Goal: Register for event/course

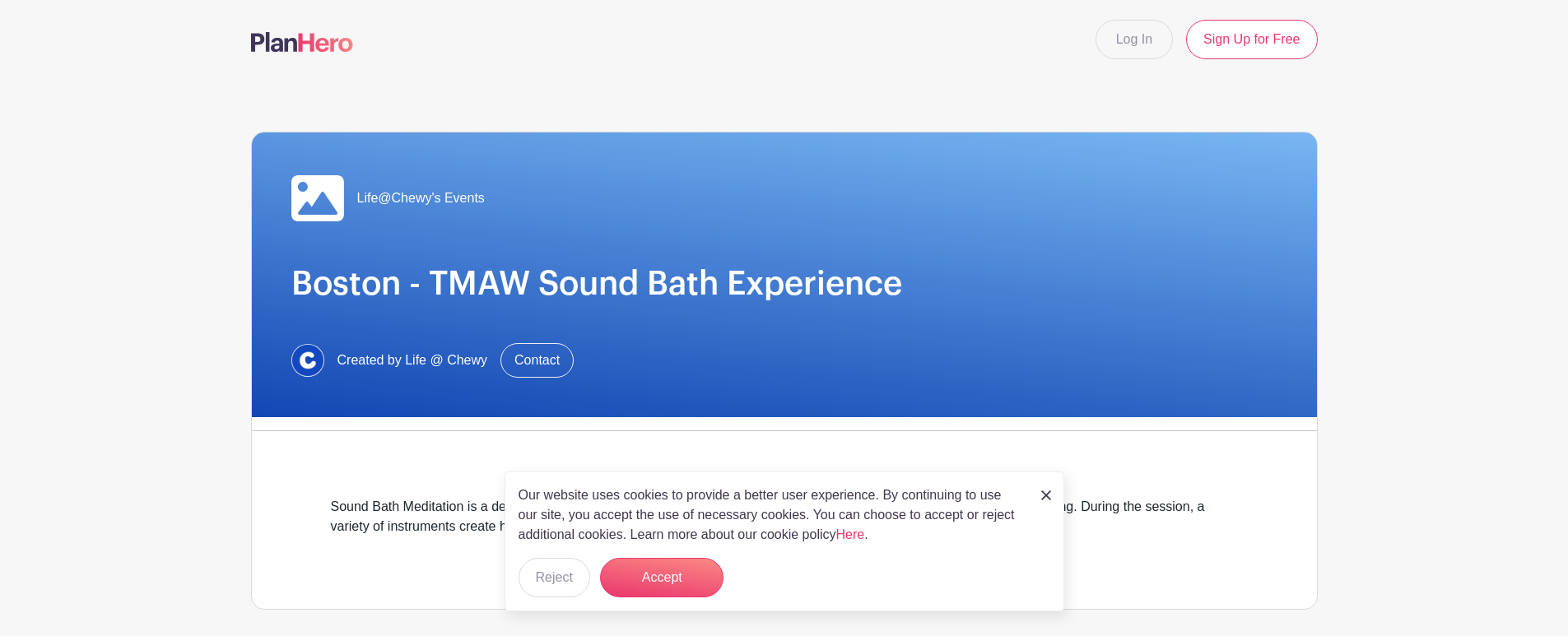
scroll to position [334, 0]
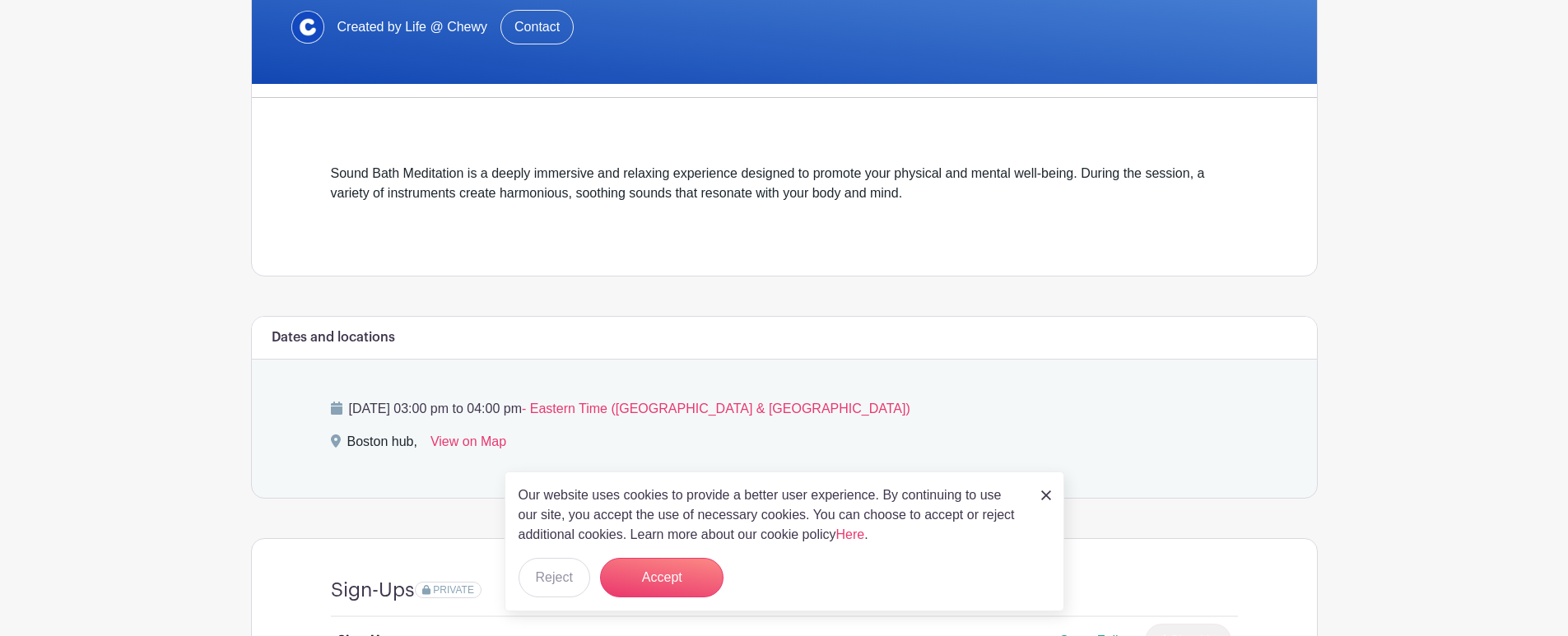
click at [1045, 500] on img at bounding box center [1046, 495] width 10 height 10
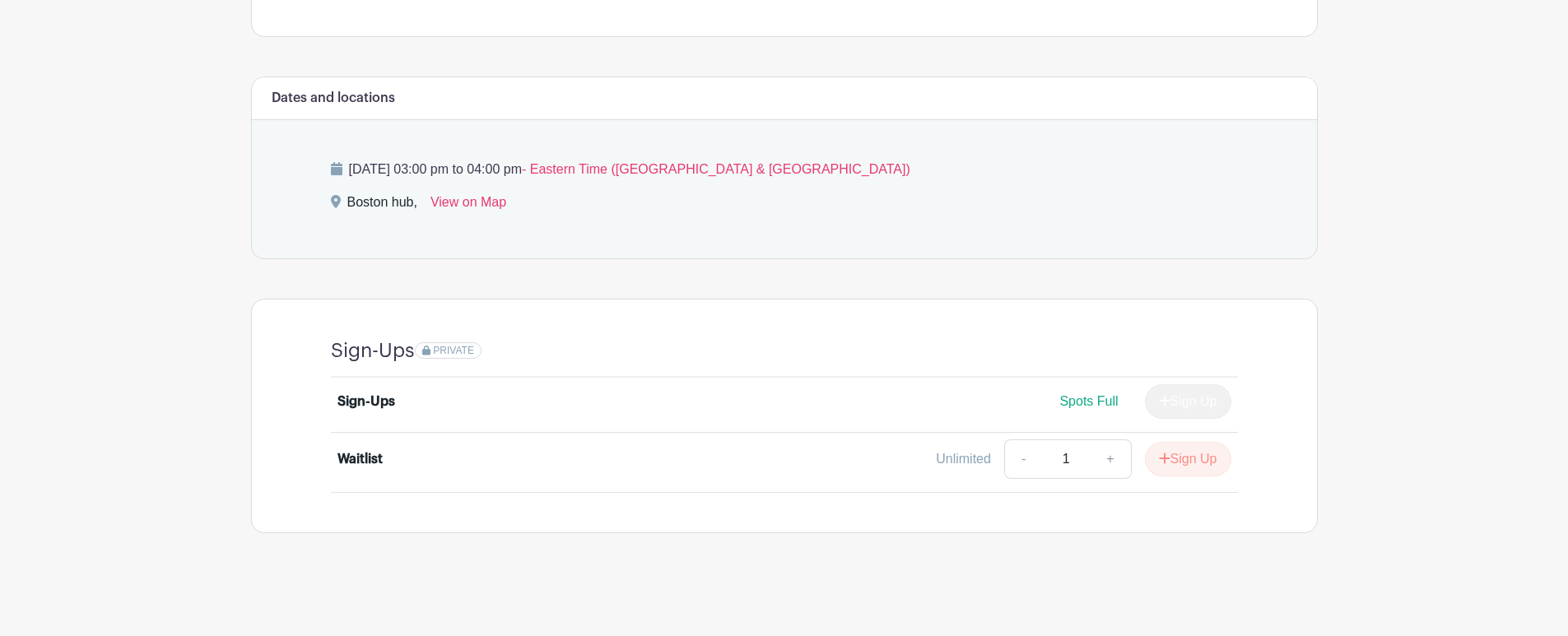
scroll to position [573, 0]
click at [1179, 402] on div "Sign Up" at bounding box center [1182, 401] width 99 height 34
click at [1093, 401] on span "Spots Full" at bounding box center [1088, 401] width 59 height 14
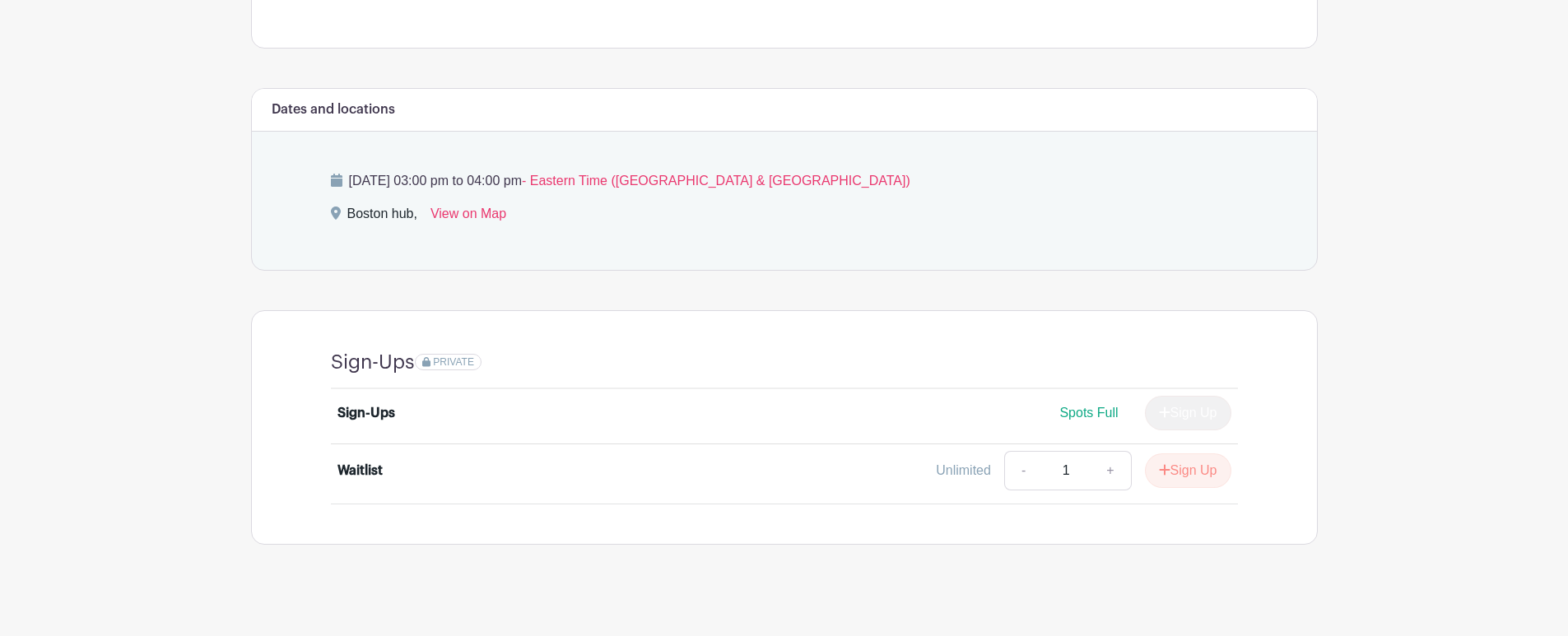
scroll to position [547, 0]
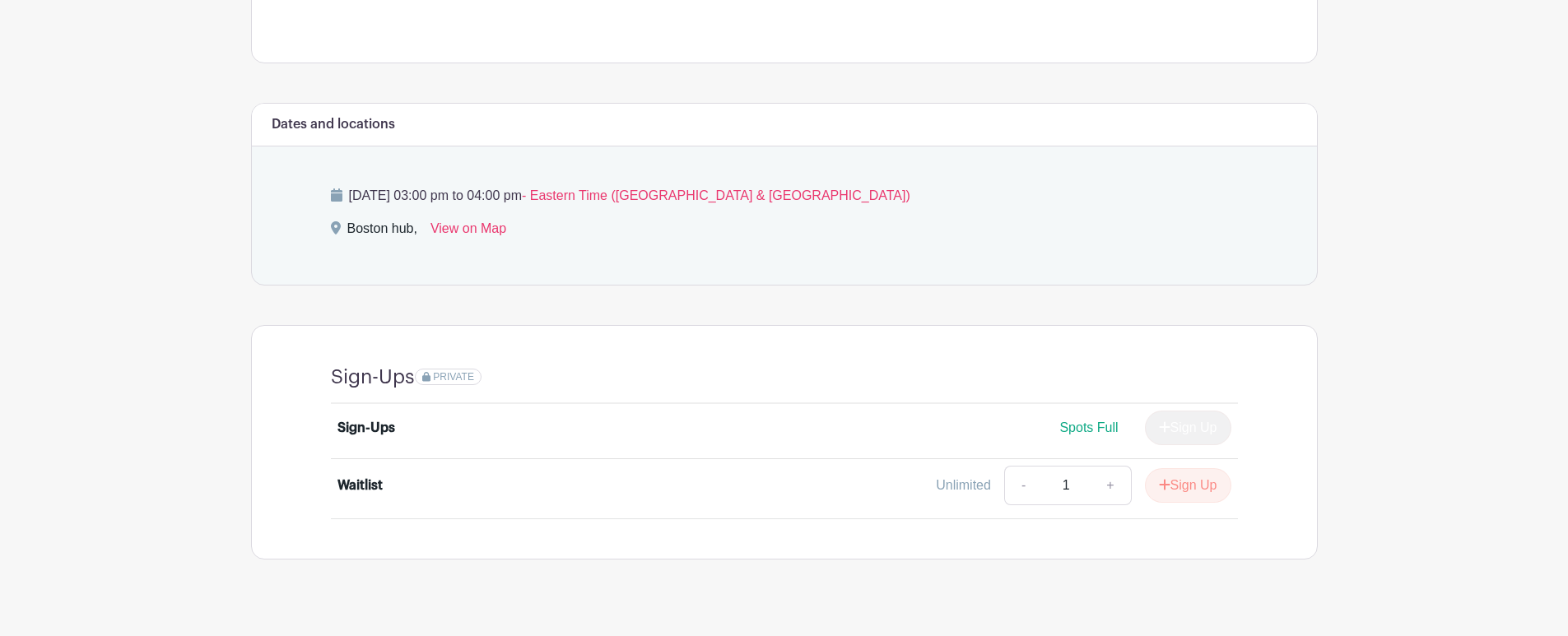
click at [1181, 434] on div "Sign Up" at bounding box center [1182, 428] width 99 height 34
click at [1102, 484] on link "+" at bounding box center [1111, 485] width 42 height 40
click at [1019, 487] on link "-" at bounding box center [1023, 485] width 38 height 40
type input "1"
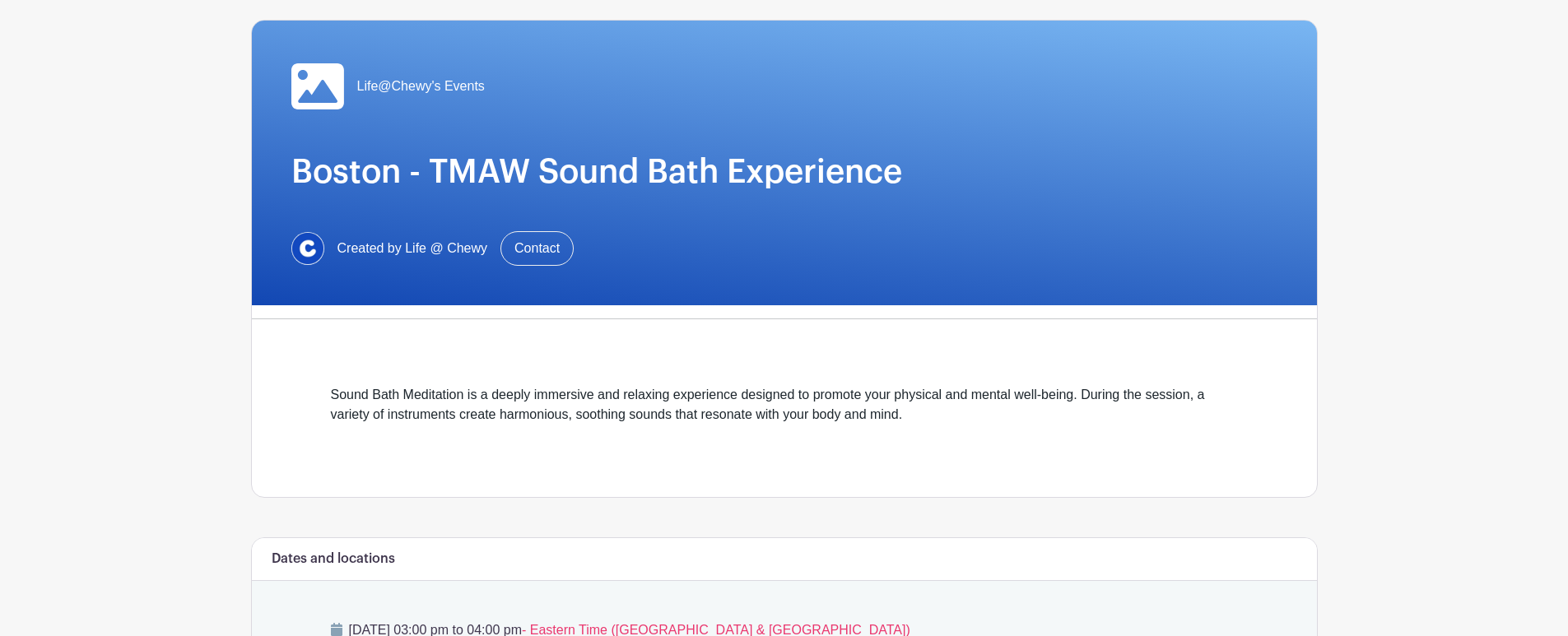
scroll to position [128, 0]
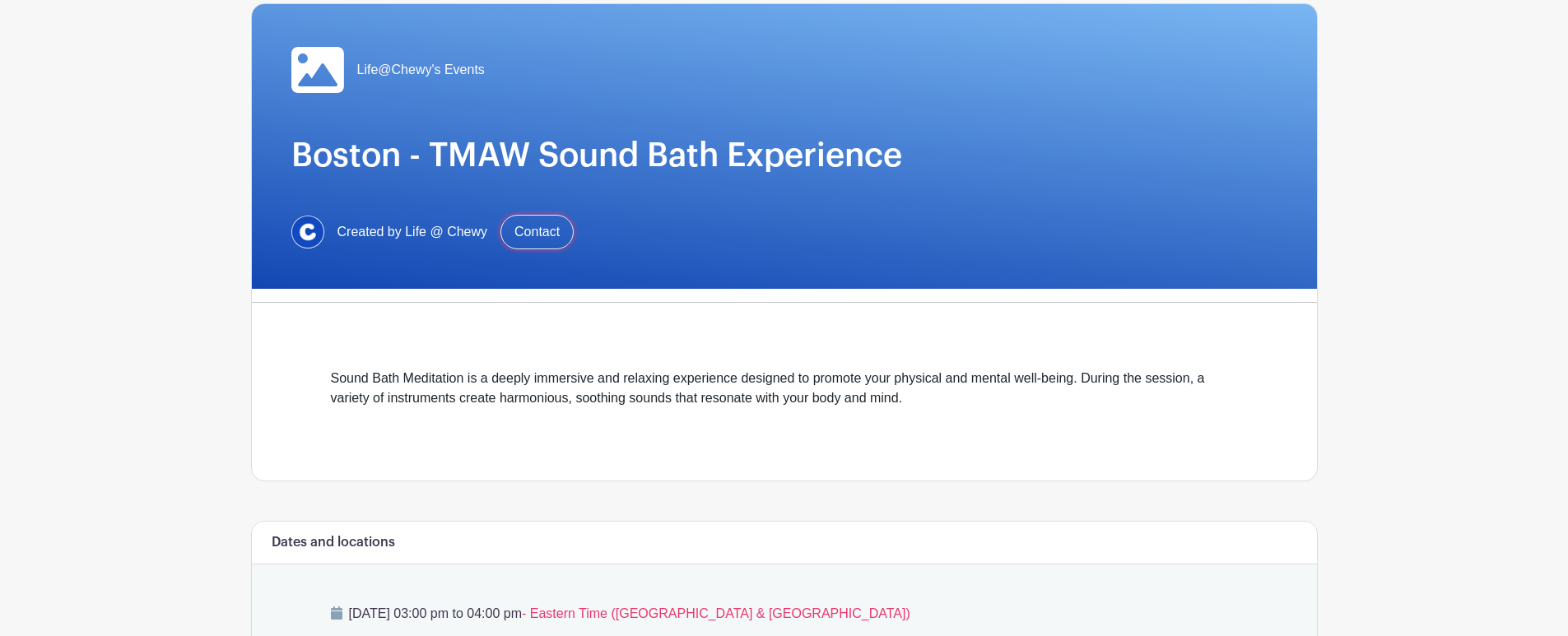
click at [538, 235] on link "Contact" at bounding box center [537, 232] width 73 height 34
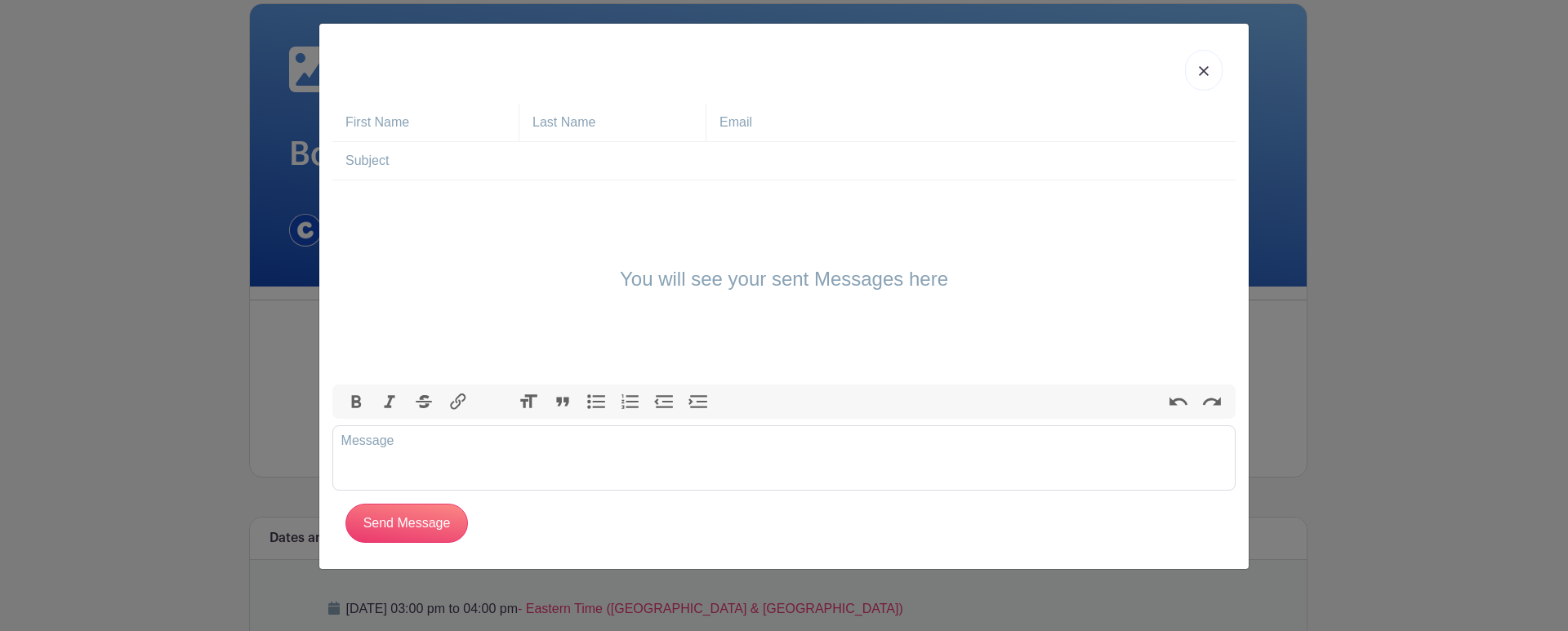
click at [555, 147] on input "text" at bounding box center [790, 161] width 891 height 38
click at [464, 120] on input "text" at bounding box center [431, 123] width 173 height 38
click at [1194, 68] on link at bounding box center [1204, 71] width 38 height 41
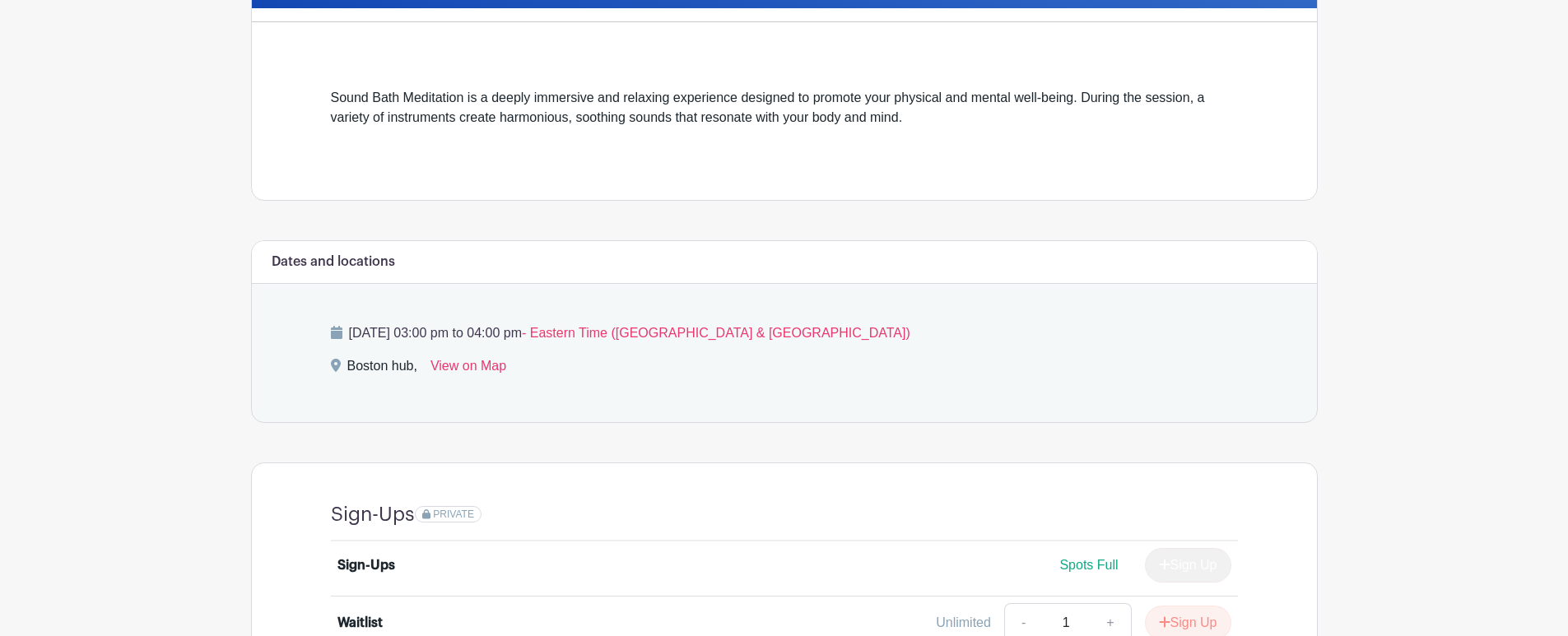
scroll to position [573, 0]
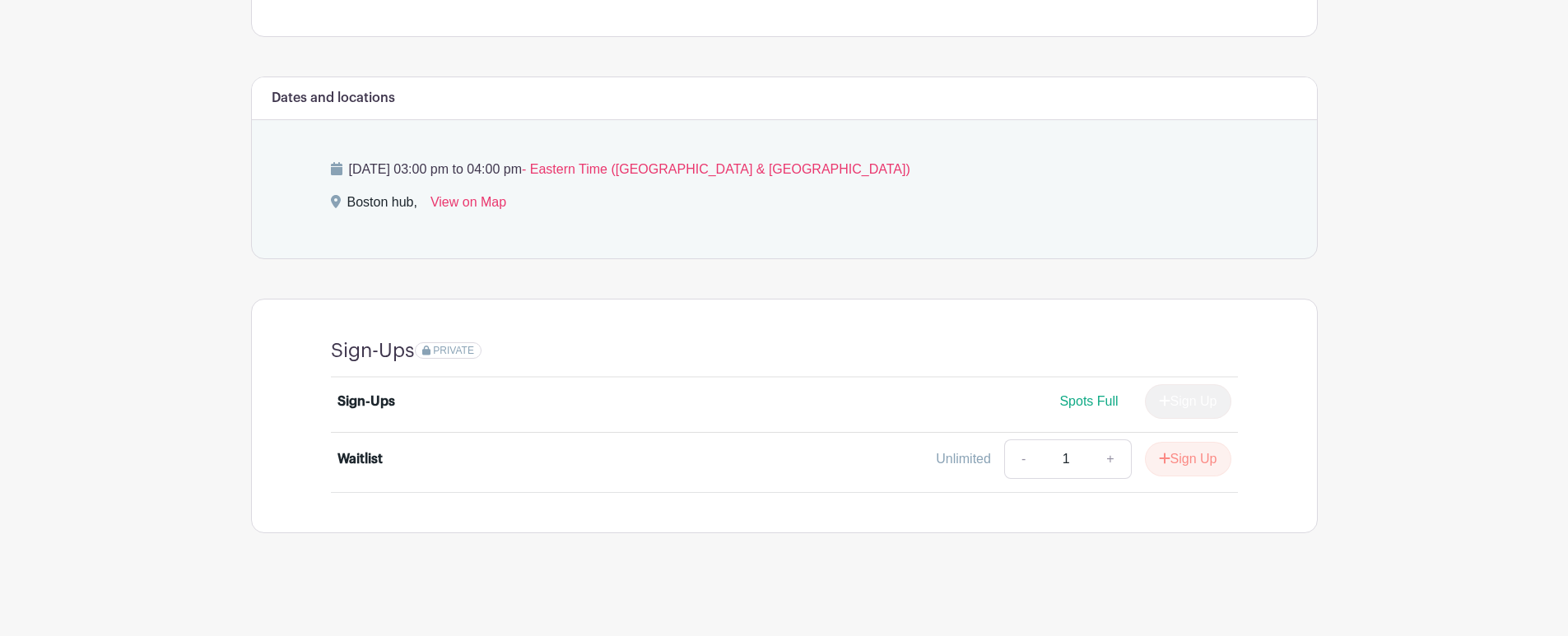
click at [1198, 413] on div "Sign Up" at bounding box center [1182, 401] width 99 height 34
click at [446, 350] on span "PRIVATE" at bounding box center [454, 350] width 42 height 12
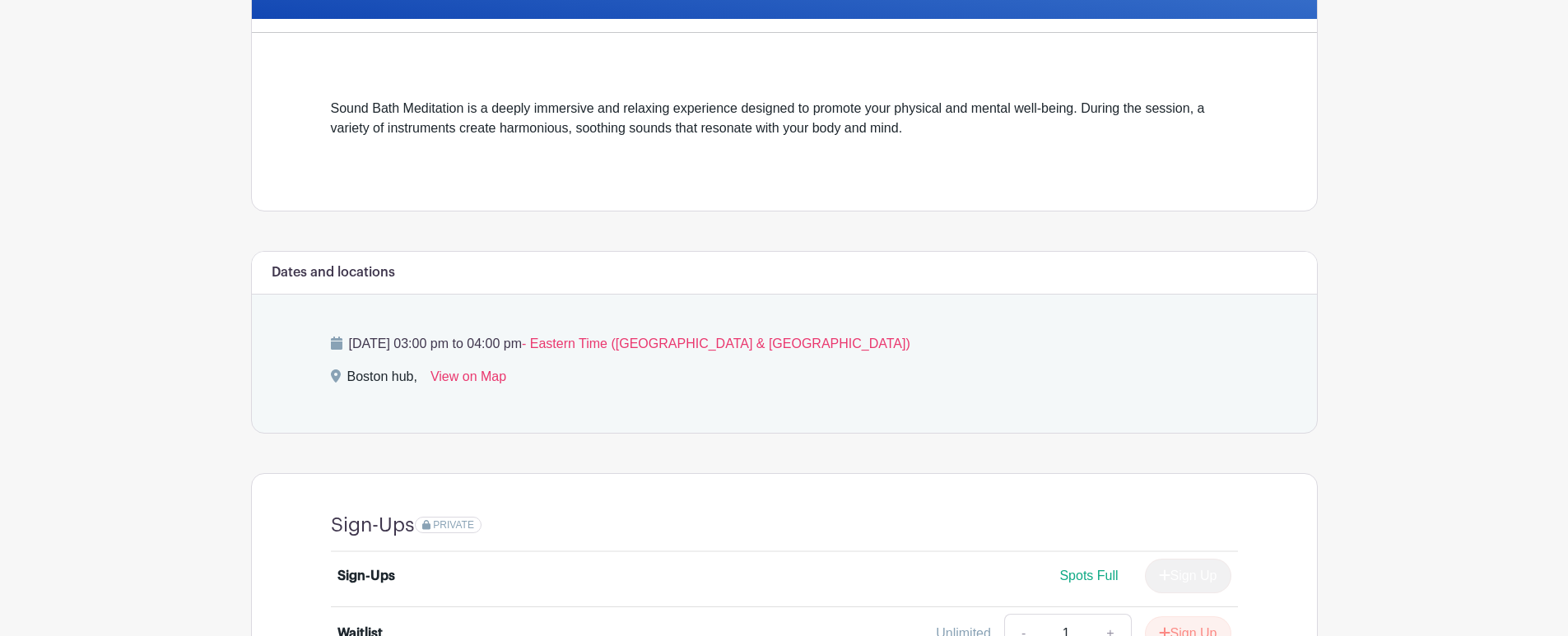
scroll to position [573, 0]
